Goal: Information Seeking & Learning: Learn about a topic

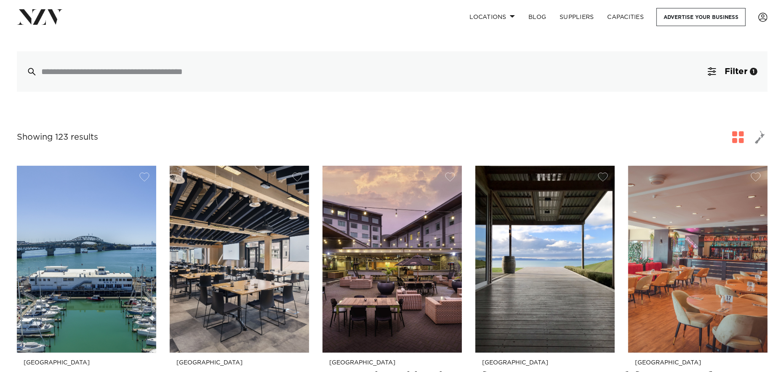
scroll to position [126, 0]
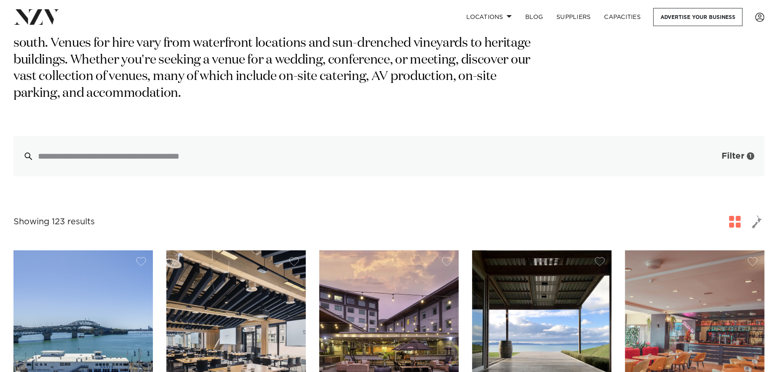
click at [734, 152] on span "Filter" at bounding box center [732, 156] width 23 height 8
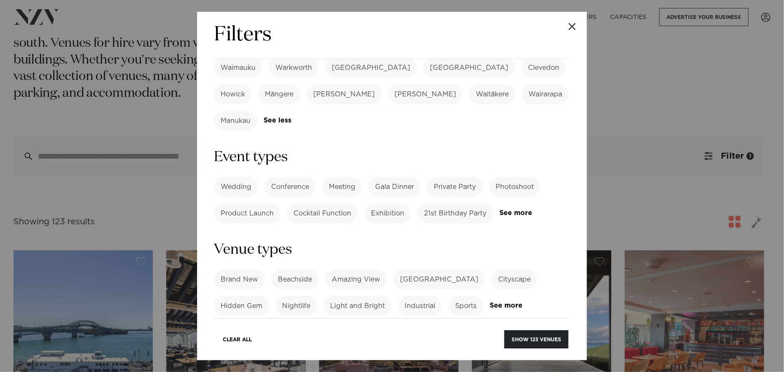
scroll to position [295, 0]
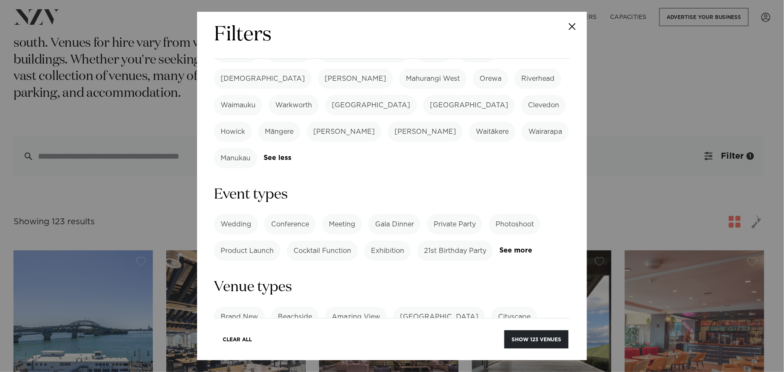
click at [241, 214] on div "Wedding Conference Meeting Gala Dinner Private Party Photoshoot Product Launch …" at bounding box center [392, 237] width 356 height 47
click at [499, 247] on link "See more" at bounding box center [532, 250] width 66 height 7
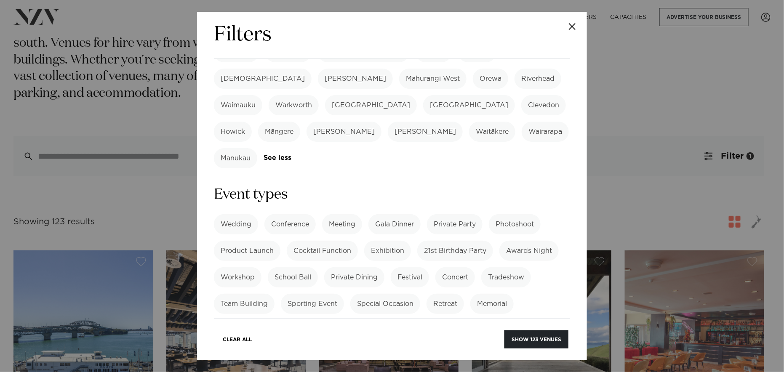
click at [456, 214] on label "Private Party" at bounding box center [455, 224] width 56 height 20
click at [395, 294] on label "Special Occasion" at bounding box center [385, 304] width 70 height 20
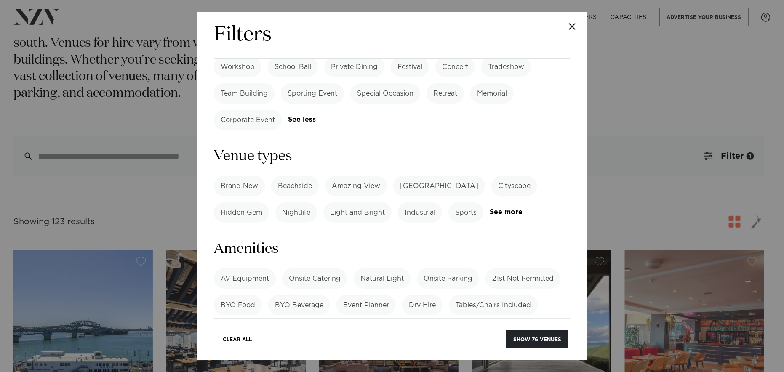
scroll to position [463, 0]
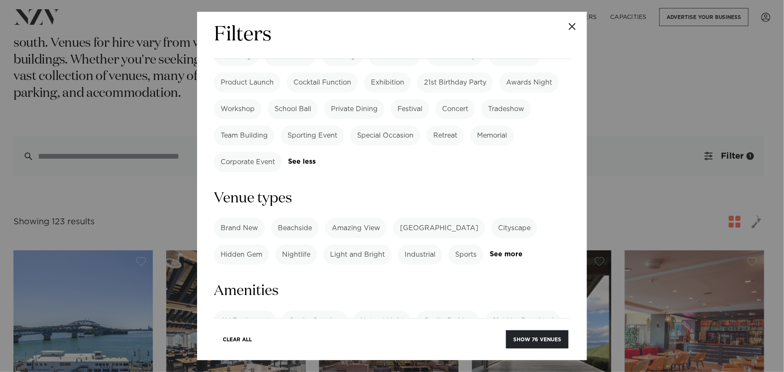
click at [324, 311] on label "Onsite Catering" at bounding box center [314, 321] width 65 height 20
click at [376, 337] on label "Event Planner" at bounding box center [365, 347] width 59 height 20
click at [482, 337] on label "Tables/Chairs Included" at bounding box center [493, 347] width 89 height 20
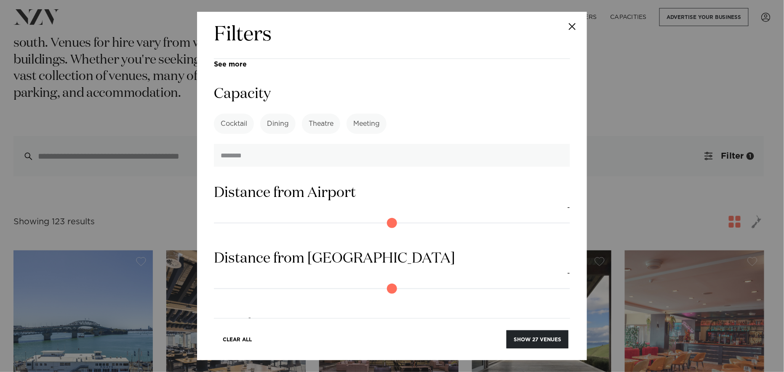
scroll to position [778, 0]
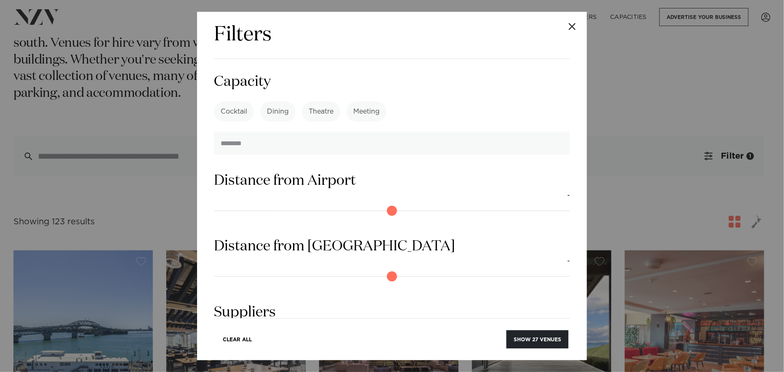
drag, startPoint x: 535, startPoint y: 340, endPoint x: 536, endPoint y: 329, distance: 11.0
click at [535, 340] on button "Show 27 venues" at bounding box center [538, 340] width 62 height 18
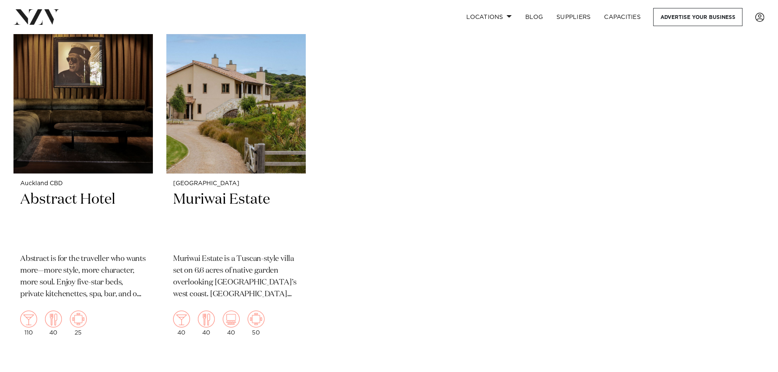
scroll to position [2106, 0]
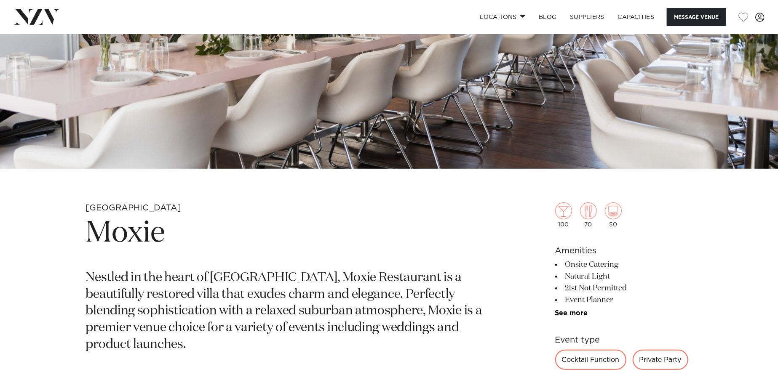
scroll to position [253, 0]
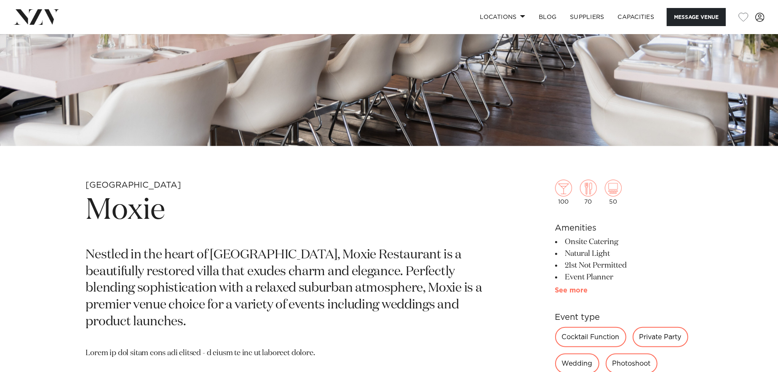
click at [576, 287] on link "See more" at bounding box center [588, 290] width 66 height 7
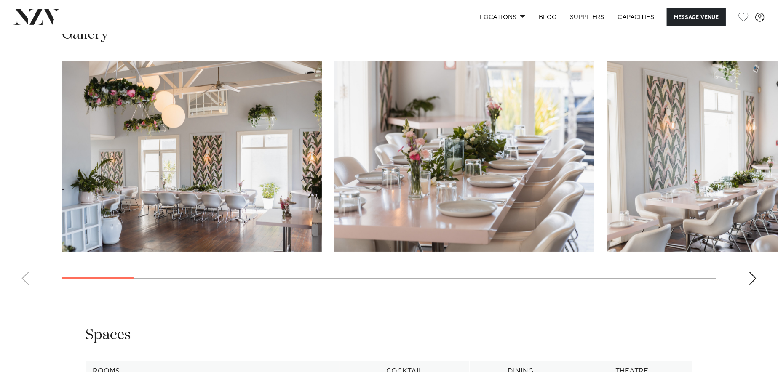
scroll to position [969, 0]
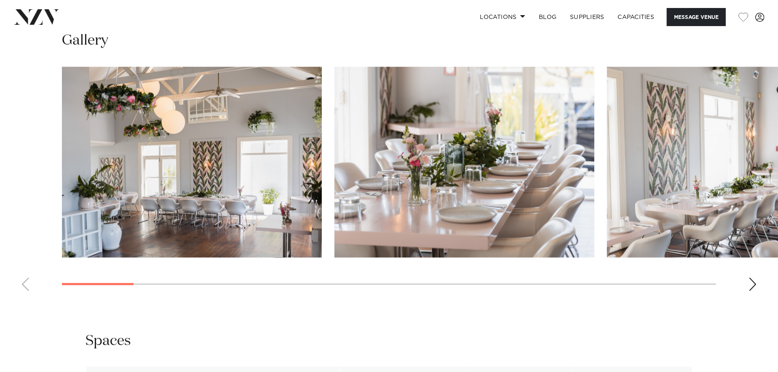
click at [753, 285] on div "Next slide" at bounding box center [752, 284] width 8 height 13
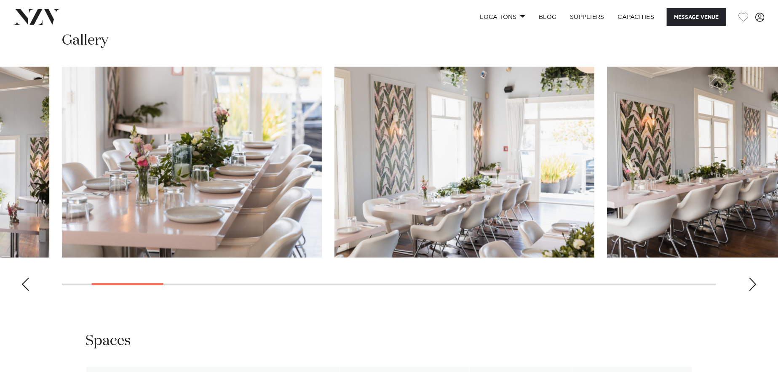
click at [751, 284] on div "Next slide" at bounding box center [752, 284] width 8 height 13
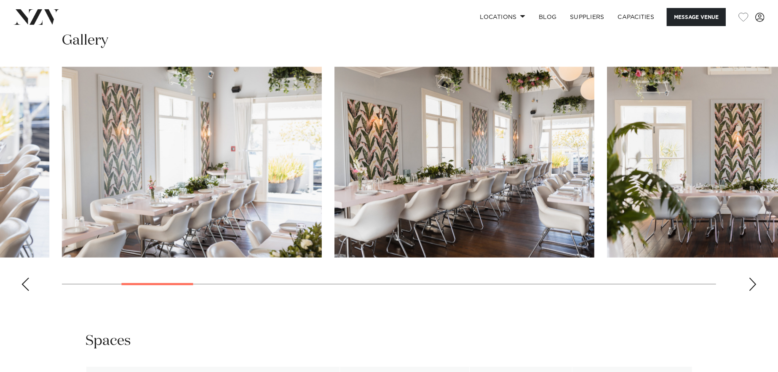
click at [751, 284] on div "Next slide" at bounding box center [752, 284] width 8 height 13
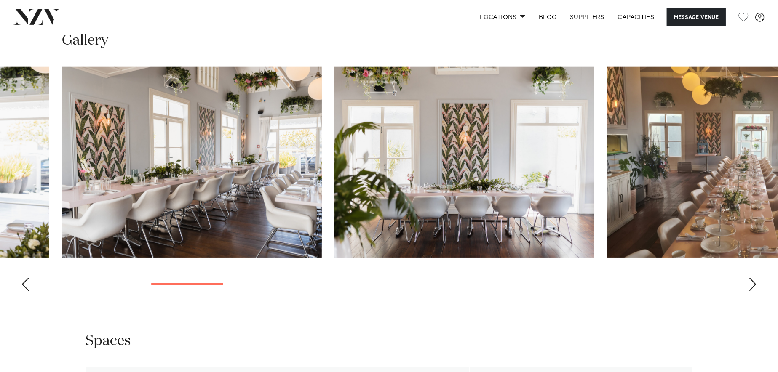
click at [751, 284] on div "Next slide" at bounding box center [752, 284] width 8 height 13
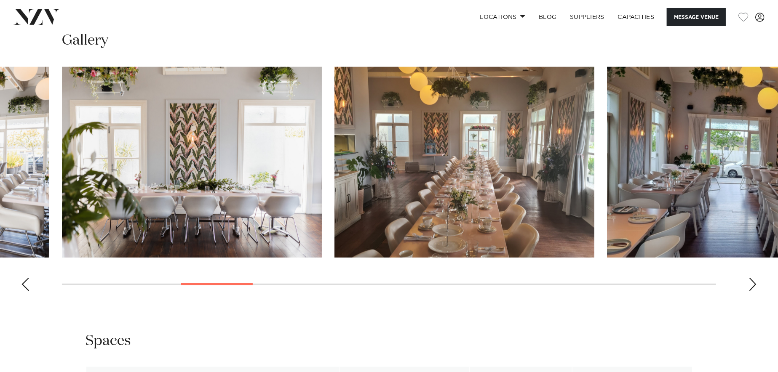
click at [751, 284] on div "Next slide" at bounding box center [752, 284] width 8 height 13
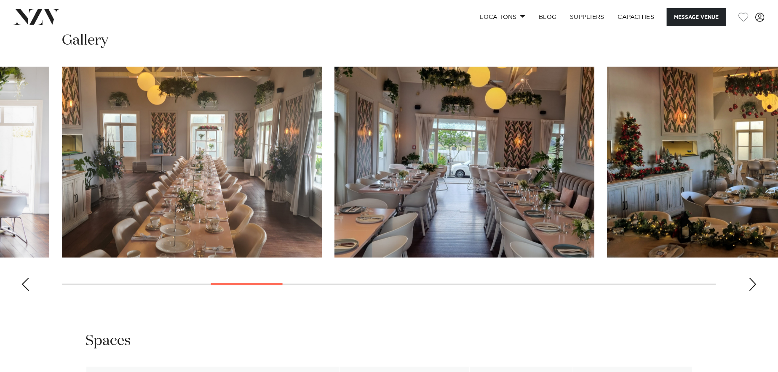
click at [751, 284] on div "Next slide" at bounding box center [752, 284] width 8 height 13
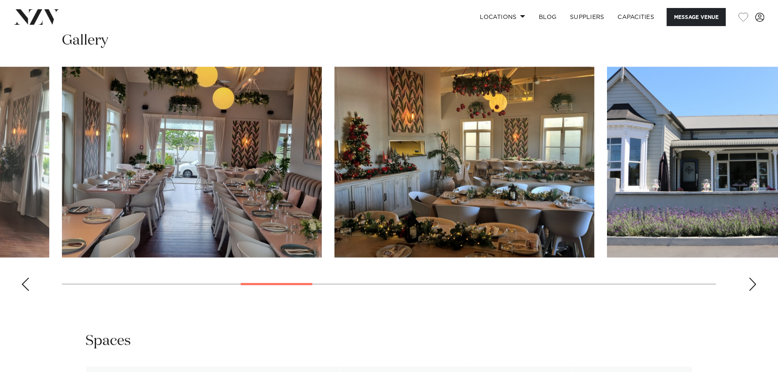
click at [751, 284] on div "Next slide" at bounding box center [752, 284] width 8 height 13
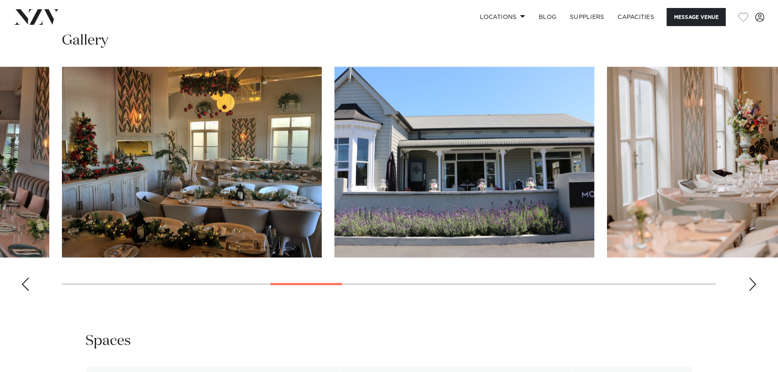
click at [751, 284] on div "Next slide" at bounding box center [752, 284] width 8 height 13
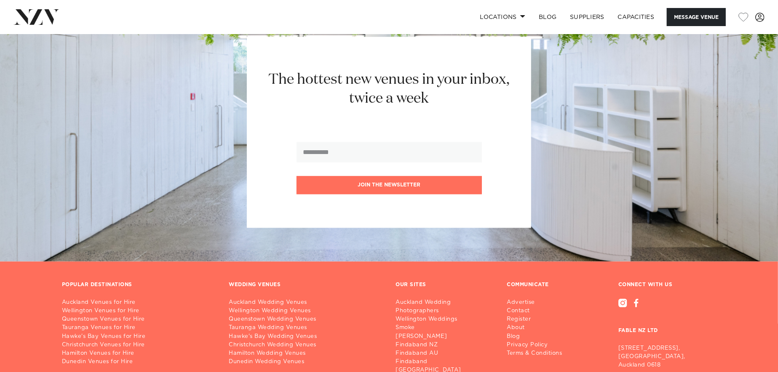
scroll to position [1566, 0]
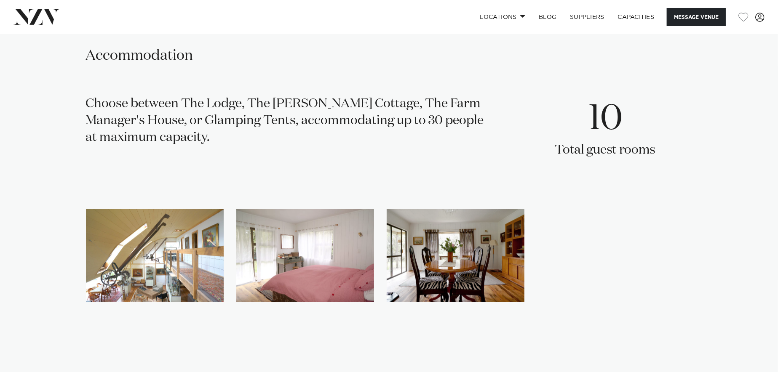
scroll to position [1348, 0]
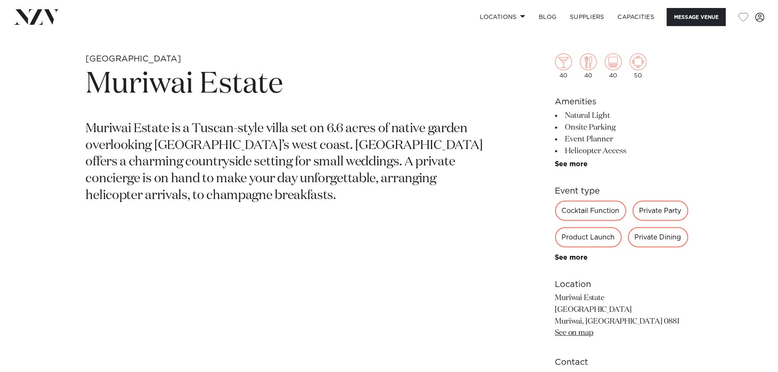
scroll to position [674, 0]
